Goal: Task Accomplishment & Management: Complete application form

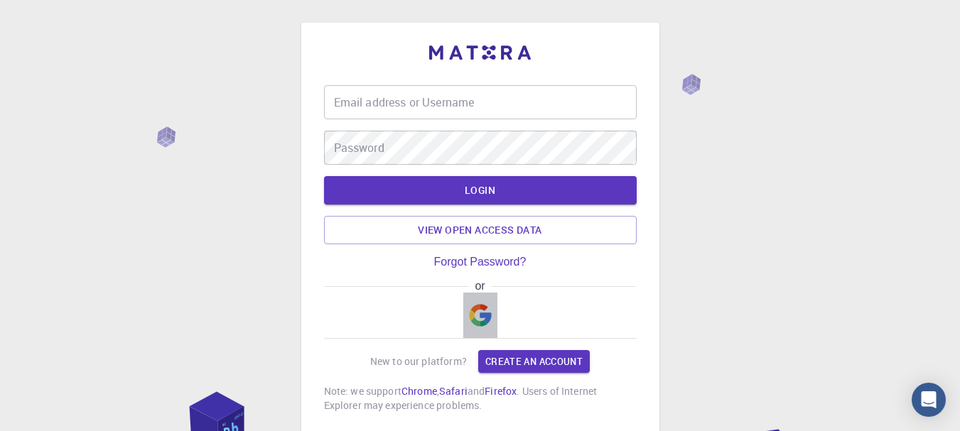
click at [474, 305] on img "button" at bounding box center [480, 315] width 23 height 23
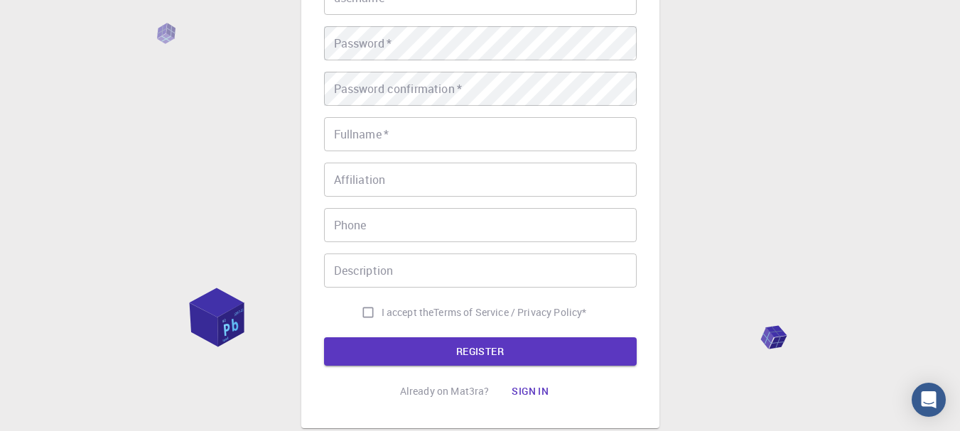
scroll to position [178, 0]
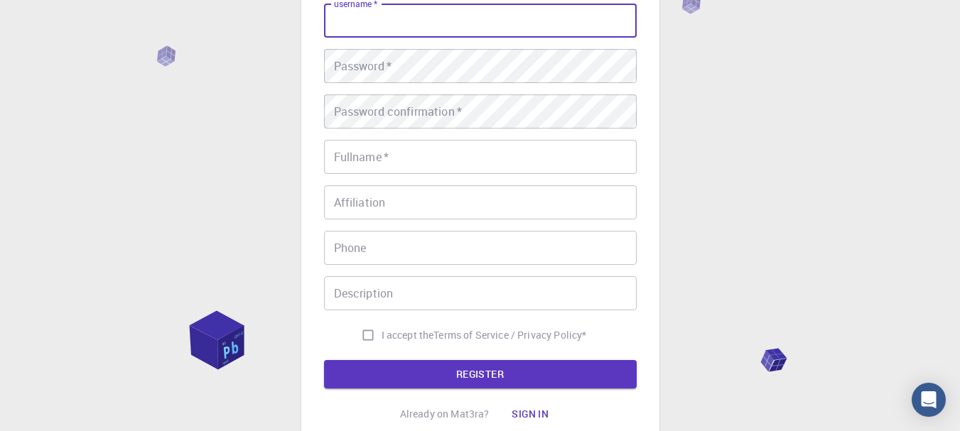
click at [398, 20] on input "username   *" at bounding box center [480, 21] width 313 height 34
type input "rwan"
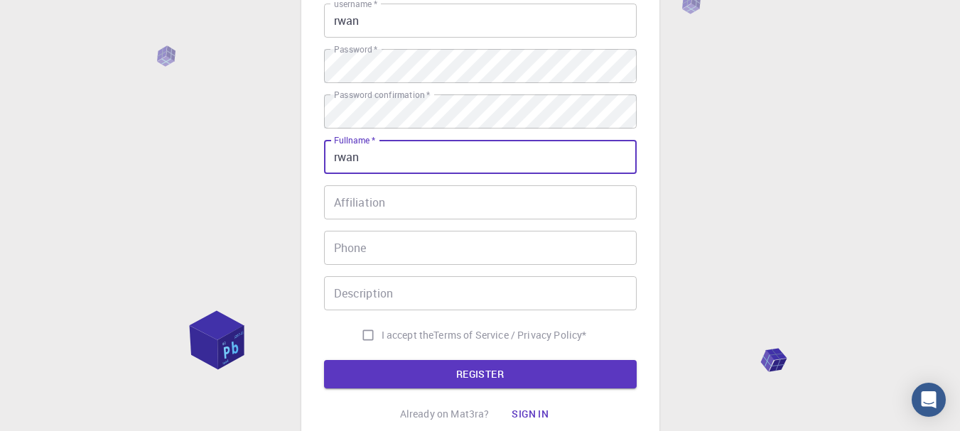
type input "[PERSON_NAME]"
type input "01093430347"
click at [363, 336] on input "I accept the Terms of Service / Privacy Policy *" at bounding box center [367, 335] width 27 height 27
checkbox input "true"
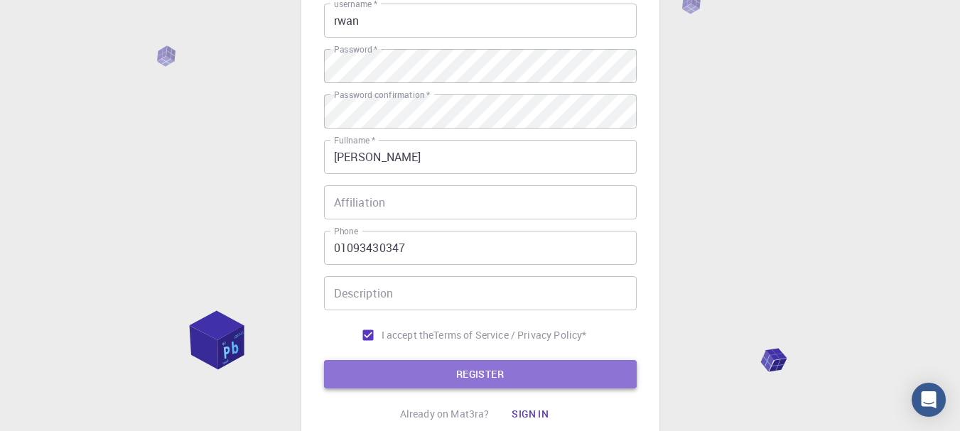
click at [452, 382] on button "REGISTER" at bounding box center [480, 374] width 313 height 28
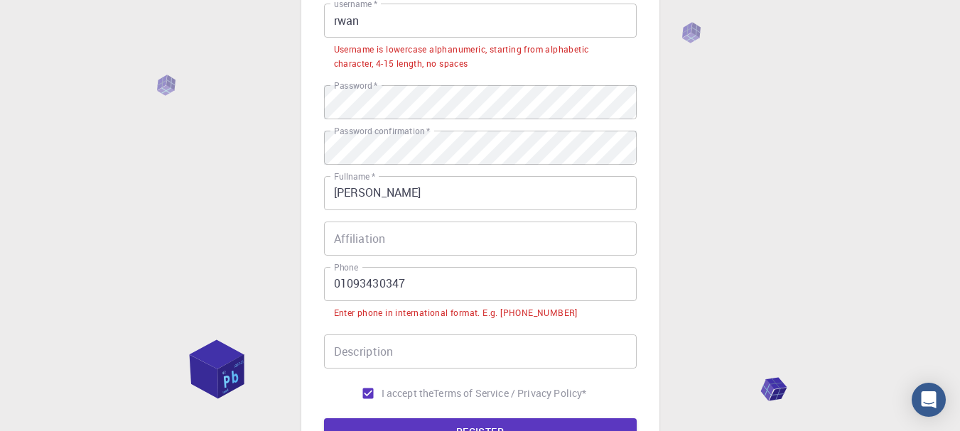
click at [389, 249] on input "Affiliation" at bounding box center [480, 239] width 313 height 34
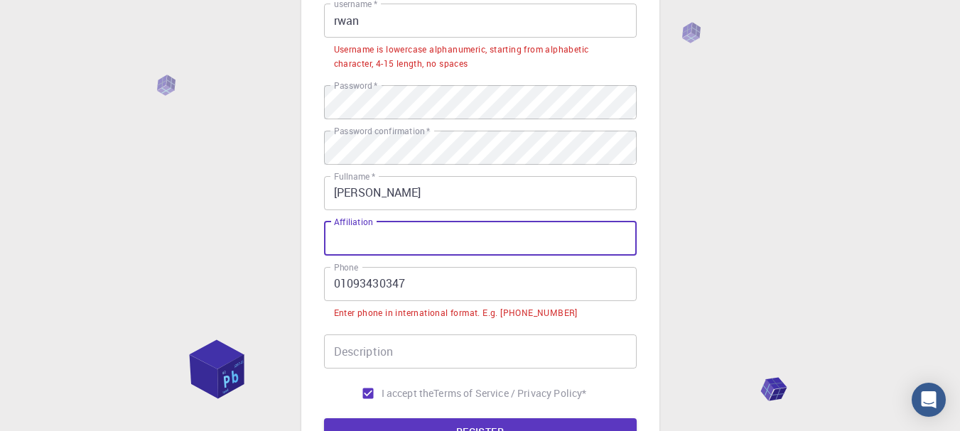
click at [364, 22] on input "rwan" at bounding box center [480, 21] width 313 height 34
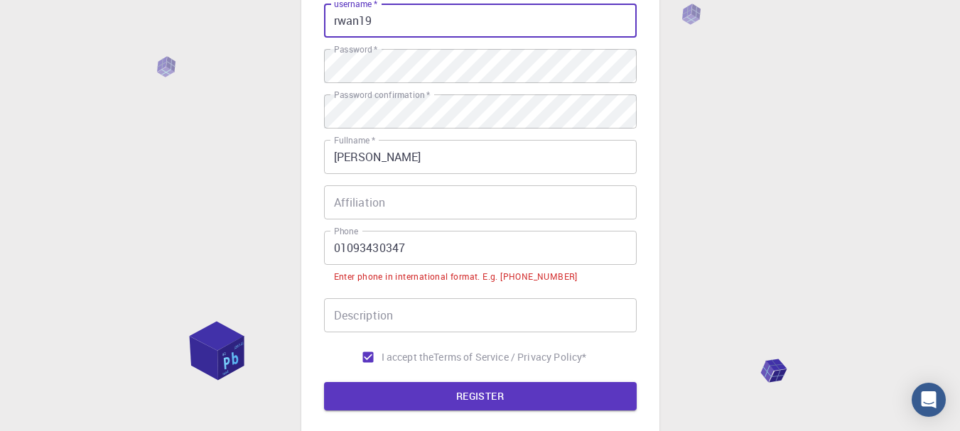
type input "rwan19"
click at [332, 249] on input "01093430347" at bounding box center [480, 248] width 313 height 34
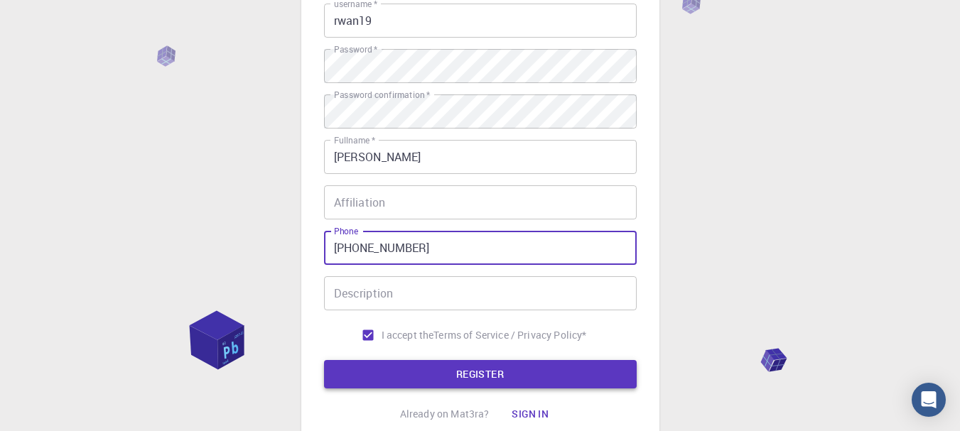
type input "[PHONE_NUMBER]"
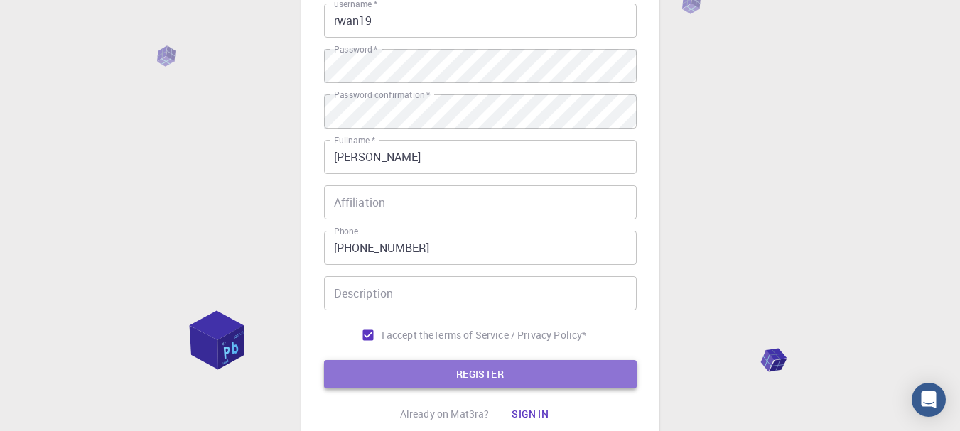
click at [423, 374] on button "REGISTER" at bounding box center [480, 374] width 313 height 28
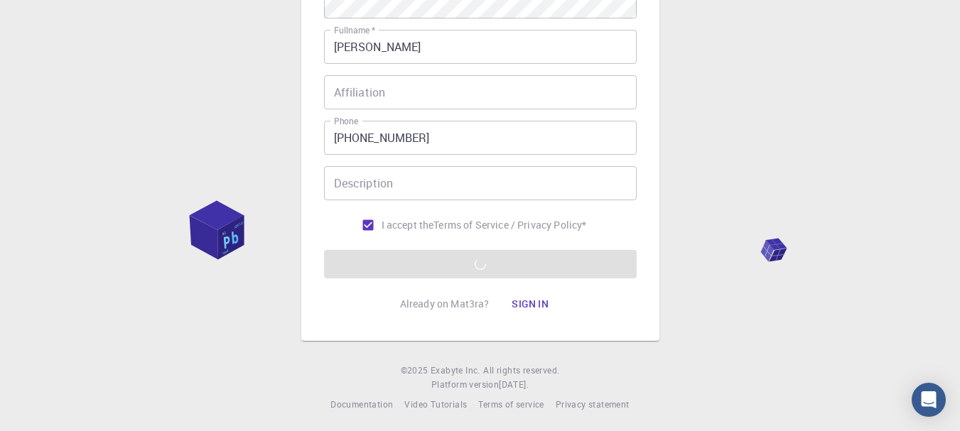
scroll to position [0, 0]
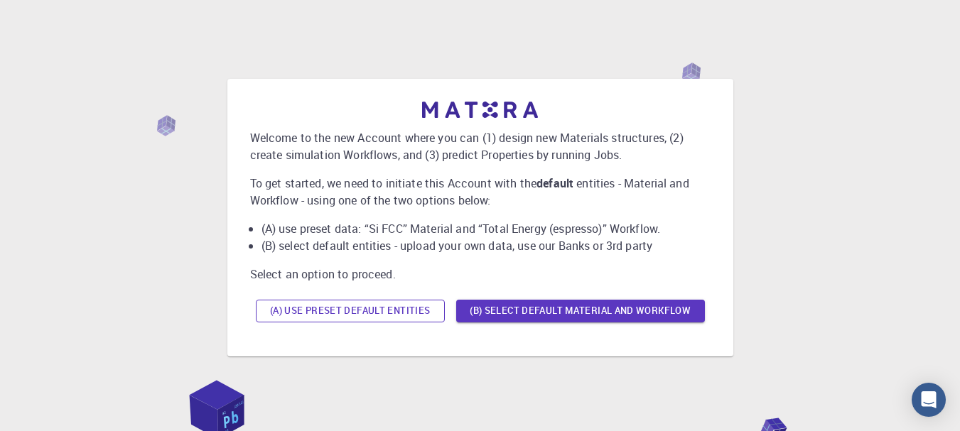
click at [356, 308] on button "(A) Use preset default entities" at bounding box center [350, 311] width 189 height 23
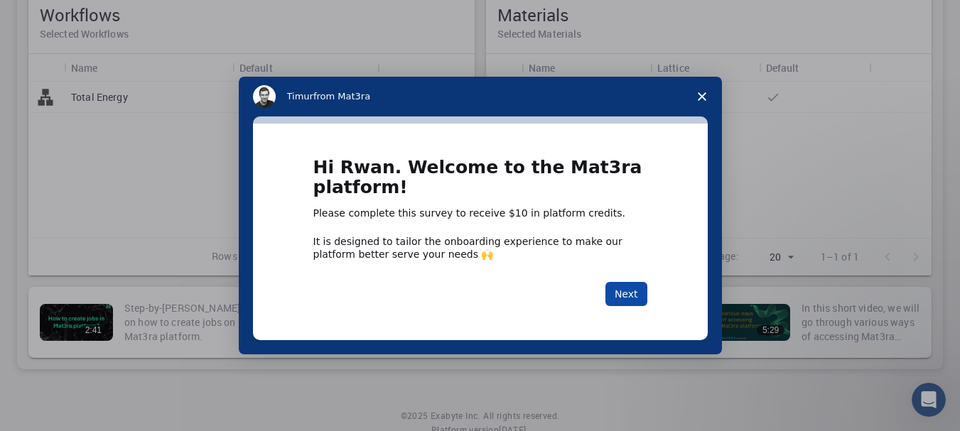
click at [634, 299] on button "Next" at bounding box center [626, 294] width 42 height 24
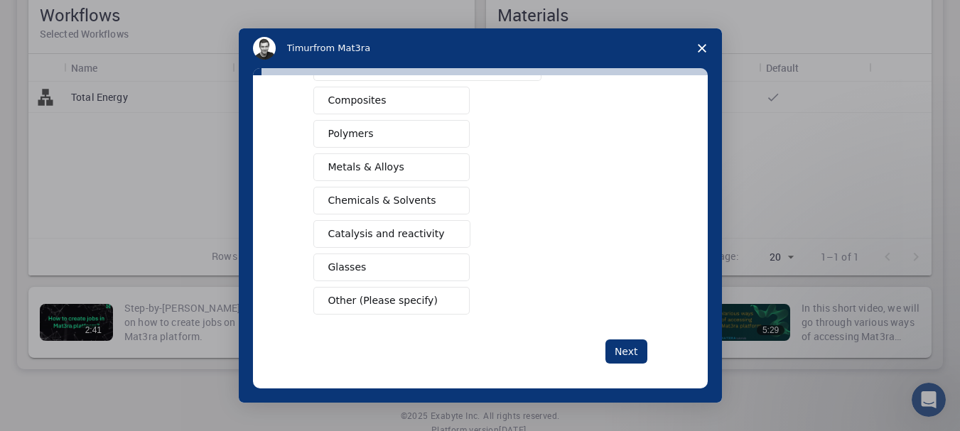
scroll to position [254, 0]
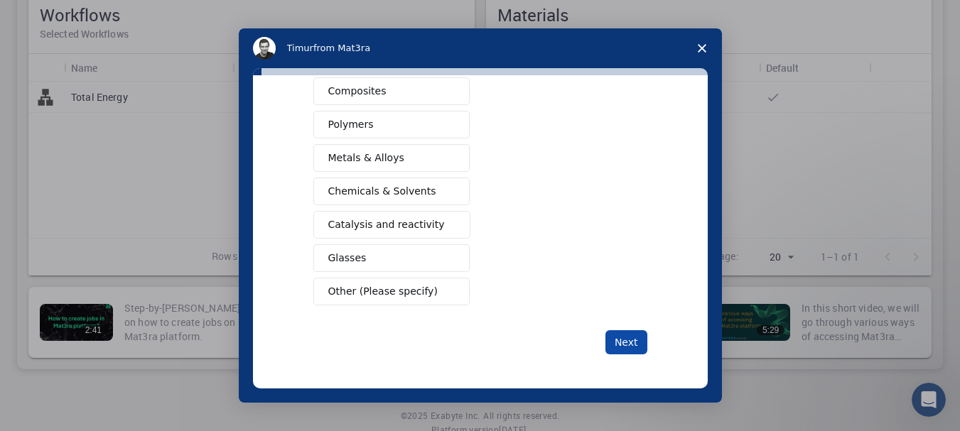
click at [614, 346] on button "Next" at bounding box center [626, 342] width 42 height 24
click at [373, 303] on button "Other (Please specify)" at bounding box center [391, 292] width 156 height 28
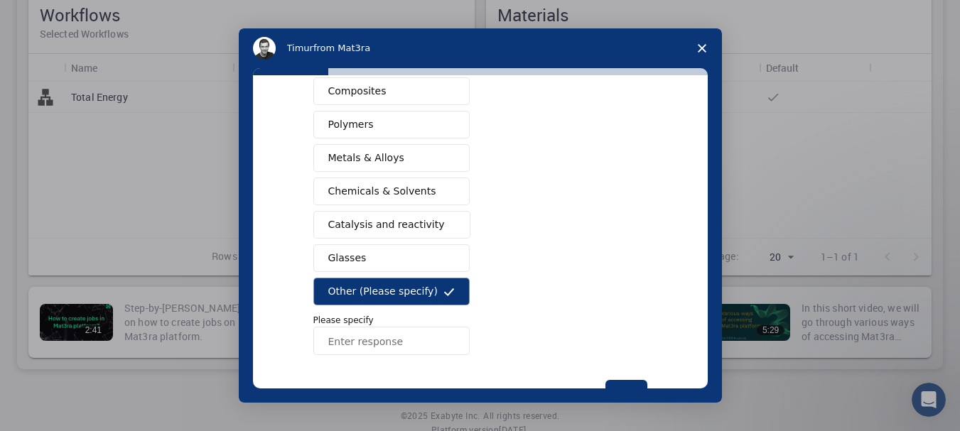
click at [352, 337] on input "Enter response" at bounding box center [391, 341] width 156 height 28
type input "ui"
click at [626, 384] on button "Next" at bounding box center [626, 392] width 42 height 24
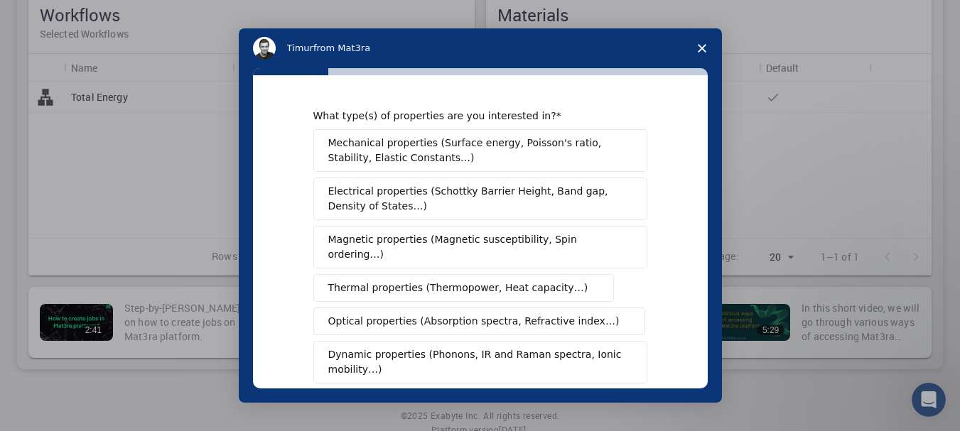
click at [705, 53] on span "Close survey" at bounding box center [702, 48] width 40 height 40
